Goal: Use online tool/utility: Utilize a website feature to perform a specific function

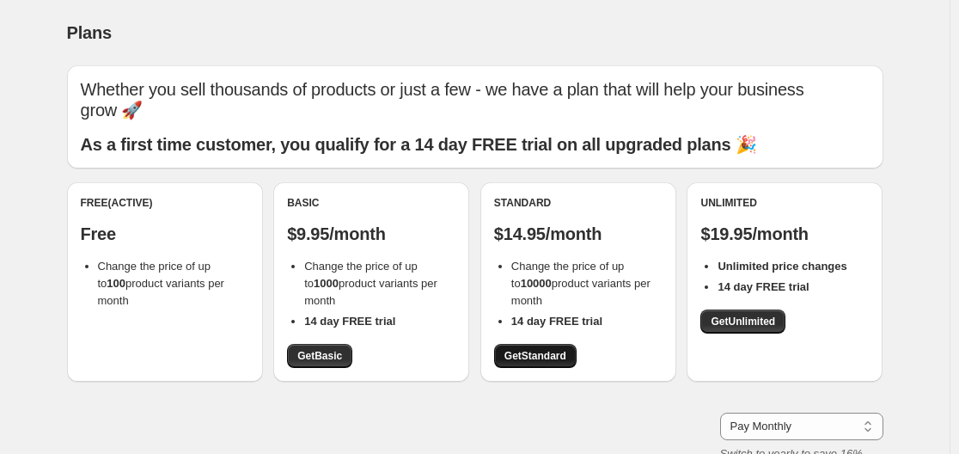
click at [529, 351] on span "Get Standard" at bounding box center [535, 356] width 62 height 14
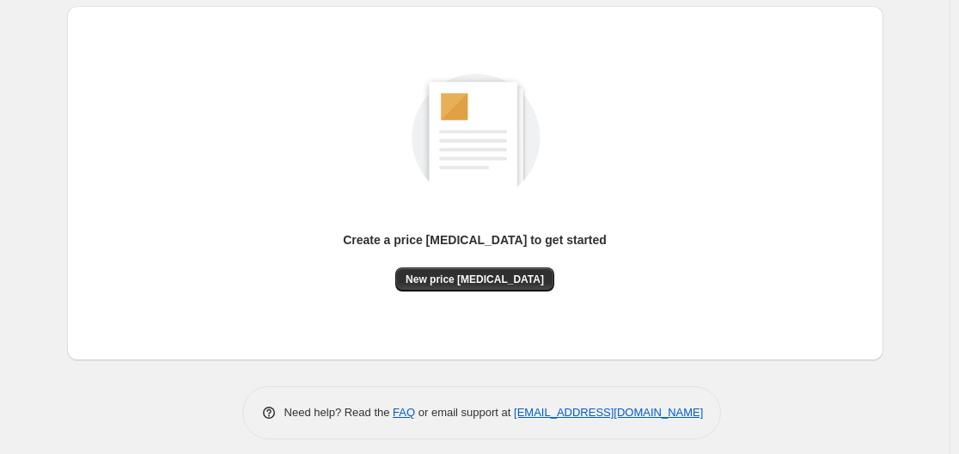
scroll to position [190, 0]
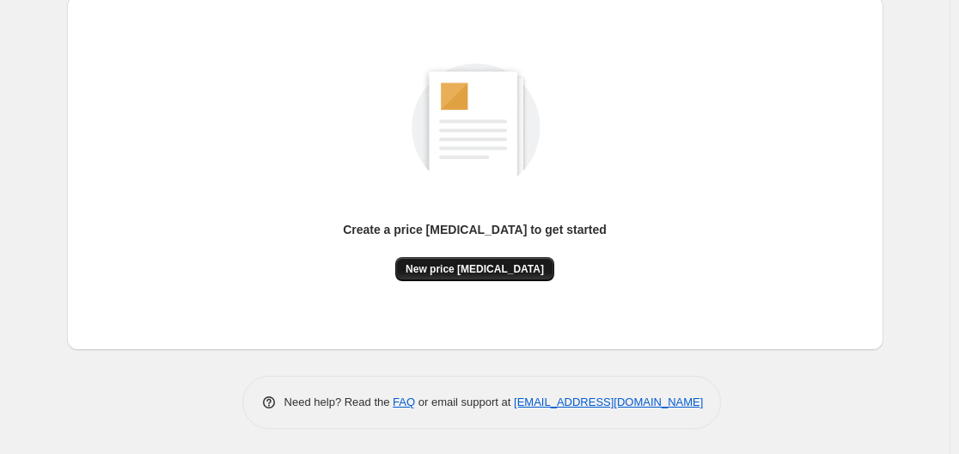
click at [483, 269] on span "New price [MEDICAL_DATA]" at bounding box center [474, 269] width 138 height 14
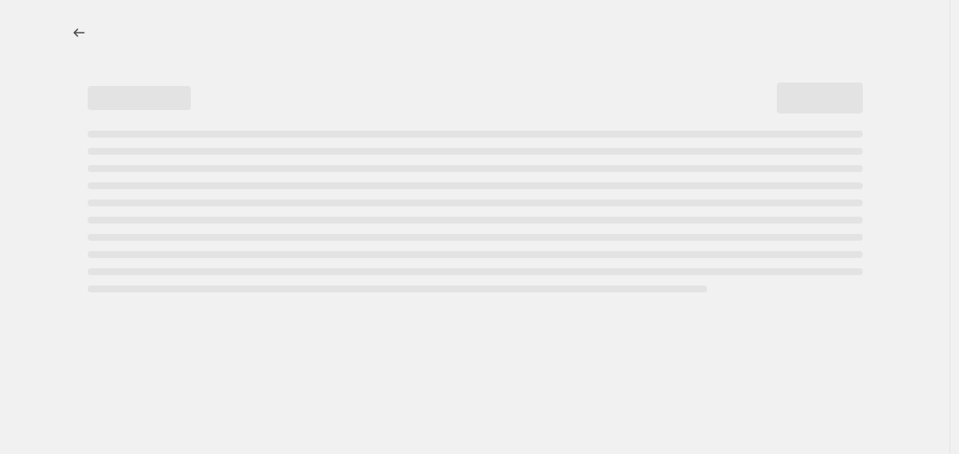
select select "percentage"
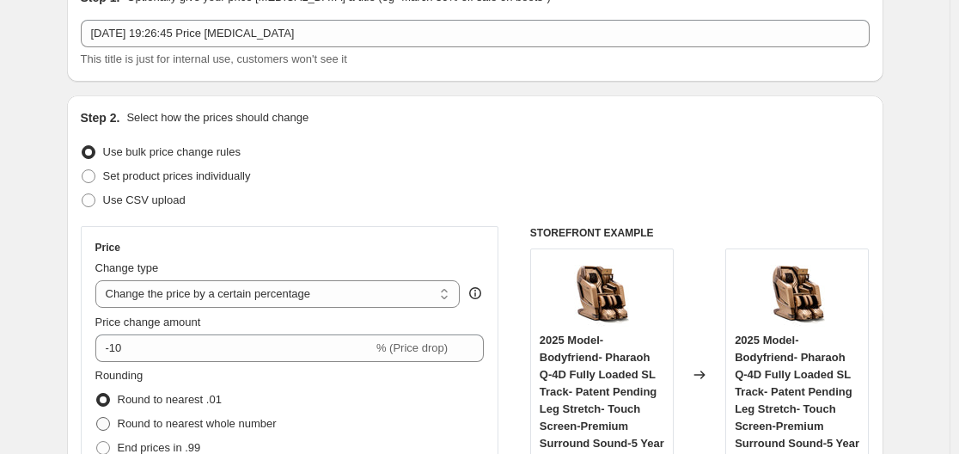
scroll to position [258, 0]
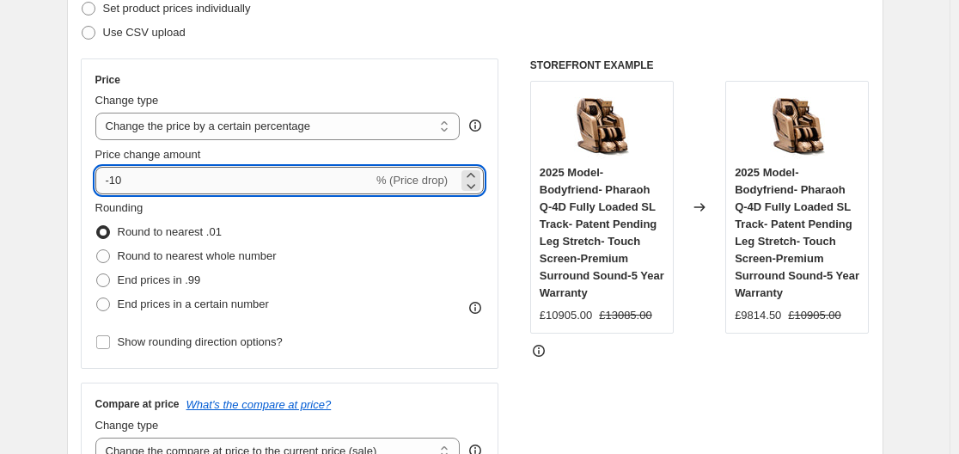
click at [261, 177] on input "-10" at bounding box center [233, 180] width 277 height 27
click at [262, 177] on input "-10" at bounding box center [233, 180] width 277 height 27
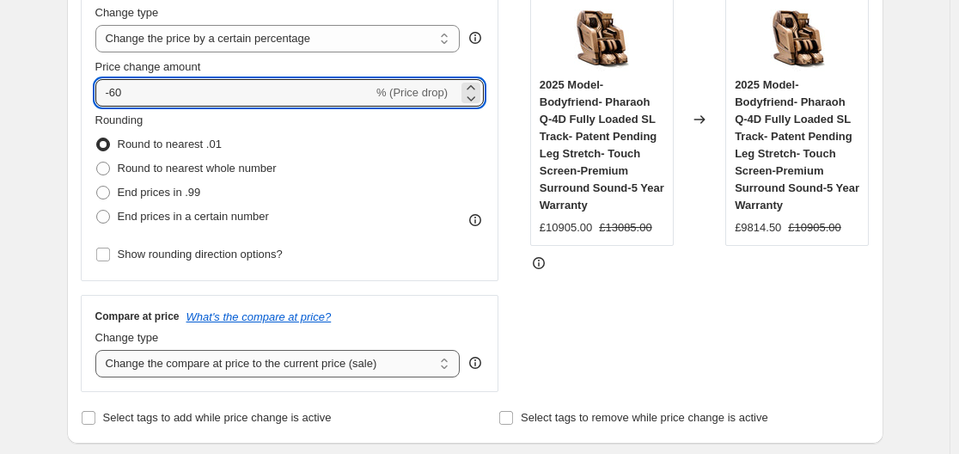
scroll to position [344, 0]
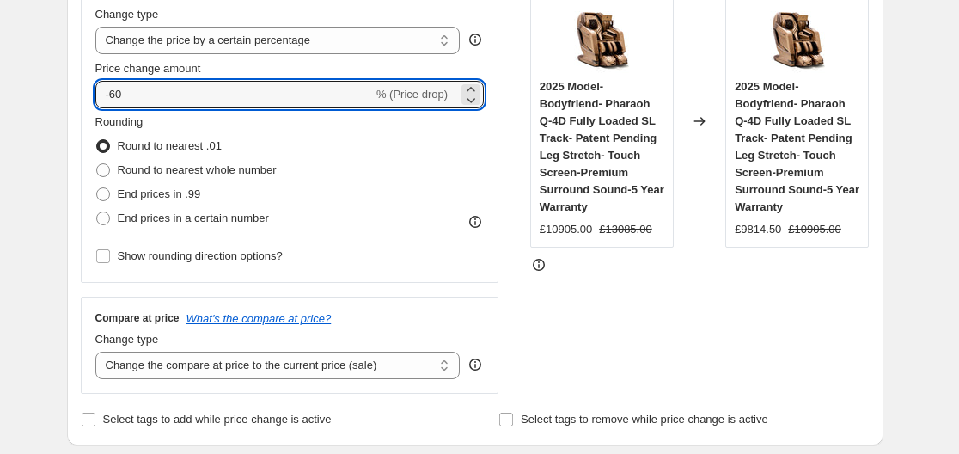
type input "-60"
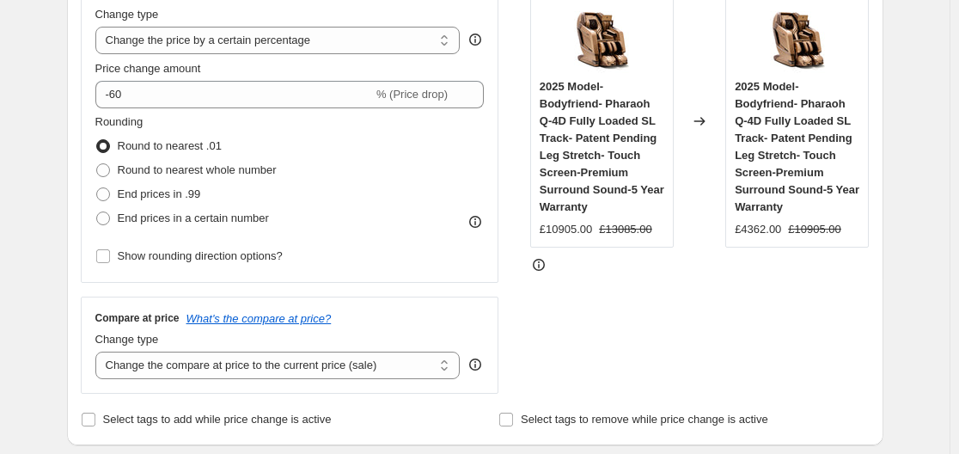
click at [82, 162] on div "Step 2. Select how the prices should change Use bulk price change rules Set pro…" at bounding box center [475, 143] width 816 height 603
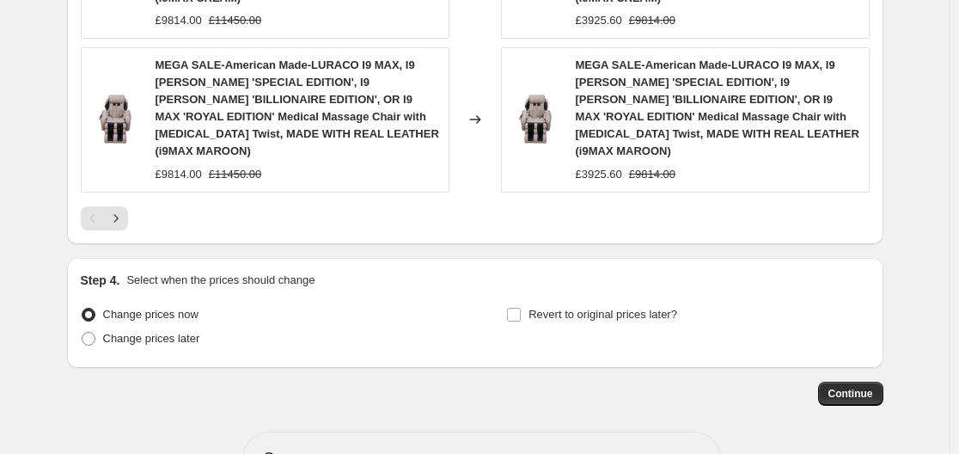
scroll to position [1441, 0]
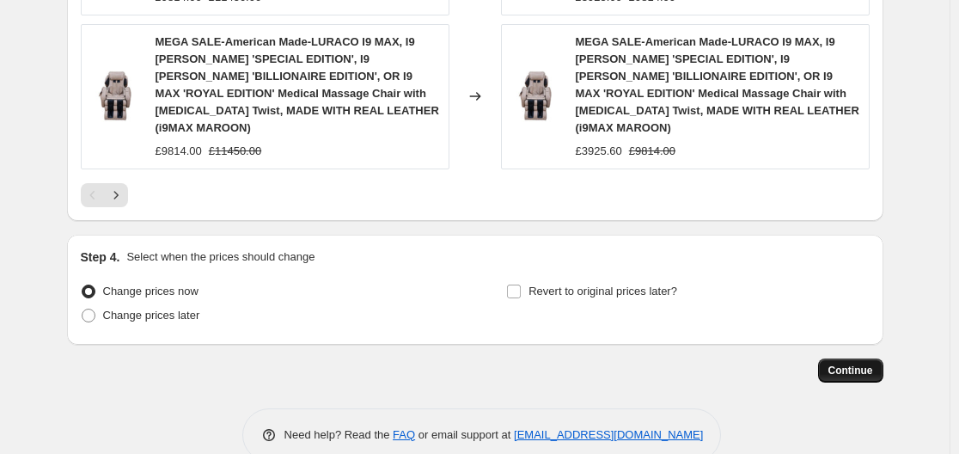
click at [842, 363] on span "Continue" at bounding box center [850, 370] width 45 height 14
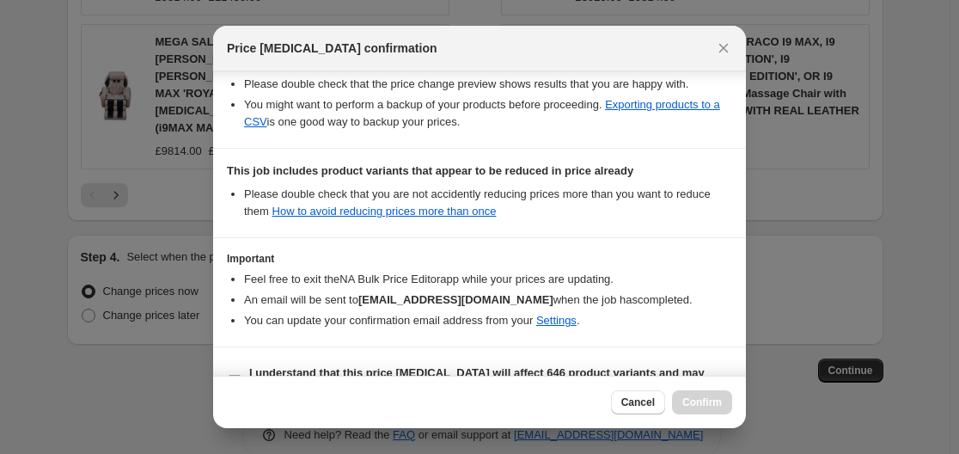
scroll to position [364, 0]
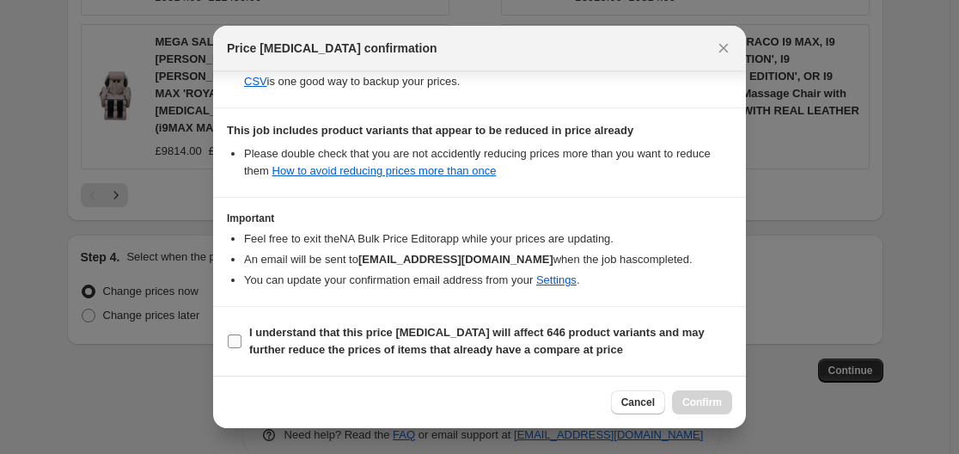
click at [333, 335] on b "I understand that this price [MEDICAL_DATA] will affect 646 product variants an…" at bounding box center [476, 341] width 455 height 30
click at [241, 335] on input "I understand that this price [MEDICAL_DATA] will affect 646 product variants an…" at bounding box center [235, 341] width 14 height 14
checkbox input "true"
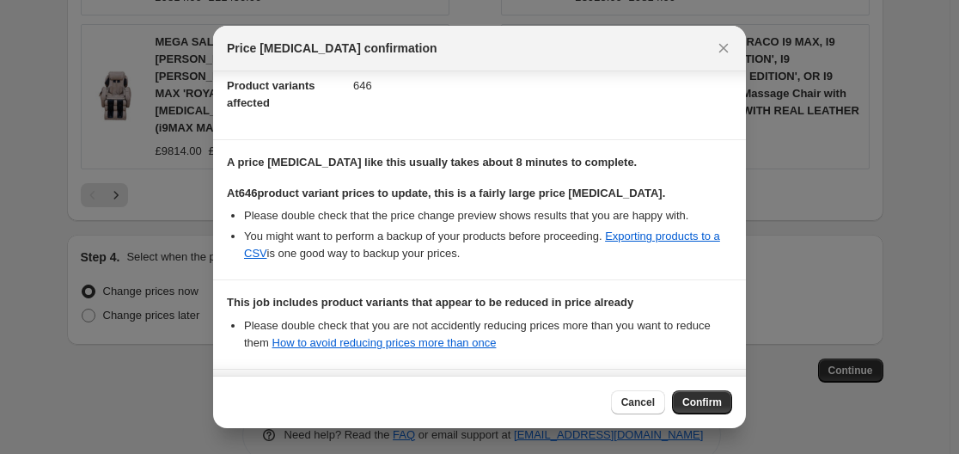
scroll to position [107, 0]
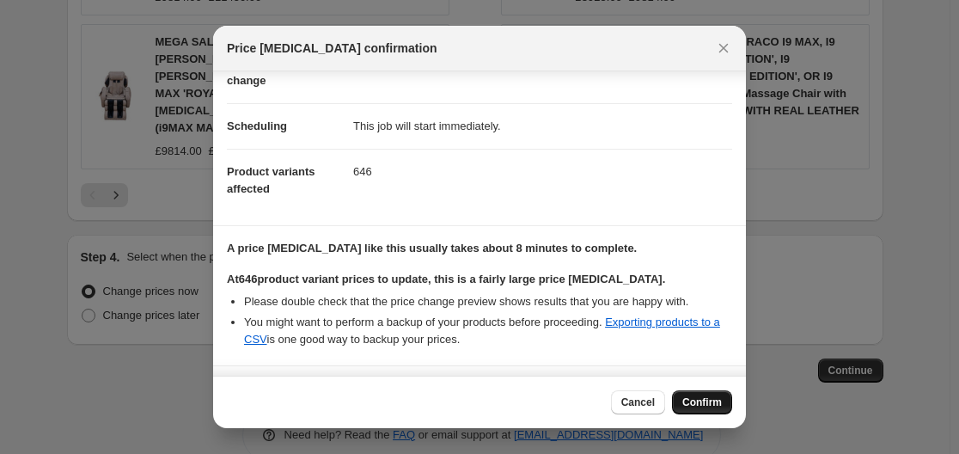
click at [694, 399] on span "Confirm" at bounding box center [702, 402] width 40 height 14
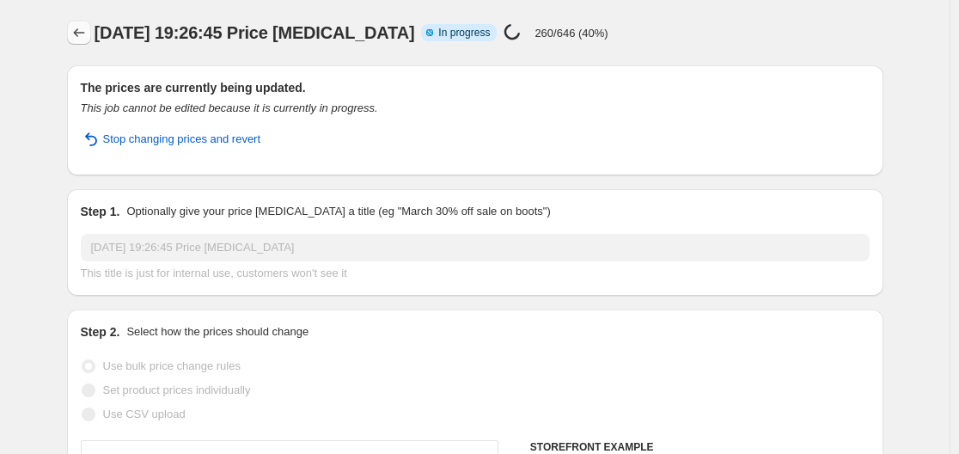
click at [74, 35] on icon "Price change jobs" at bounding box center [78, 32] width 17 height 17
